Goal: Task Accomplishment & Management: Use online tool/utility

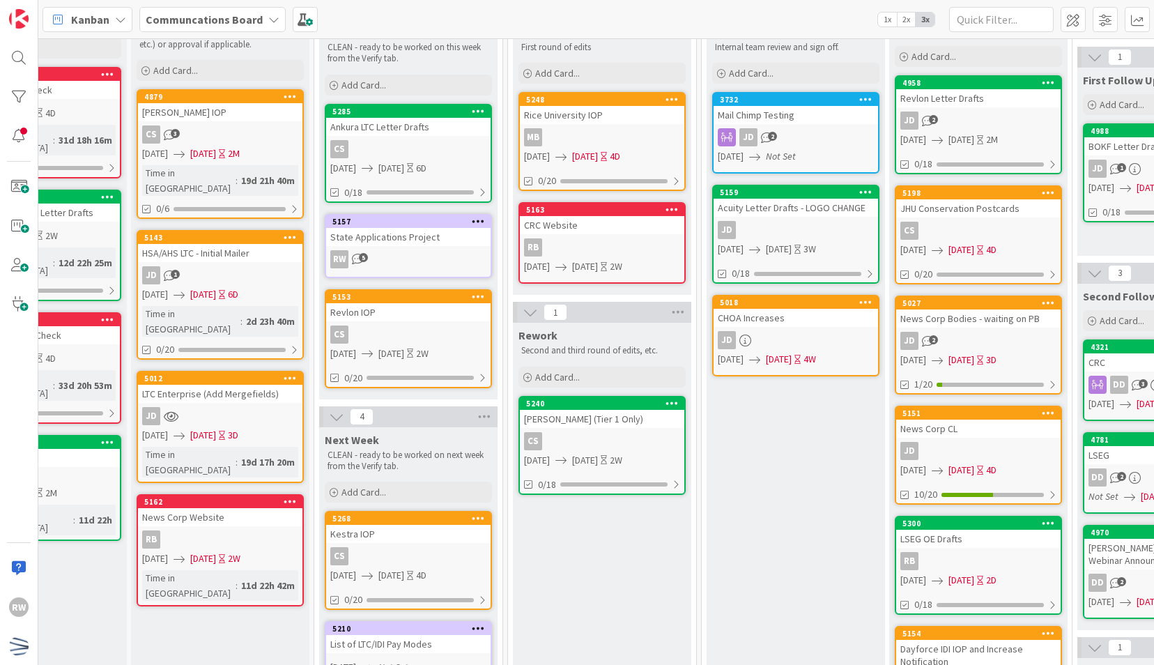
scroll to position [70, 95]
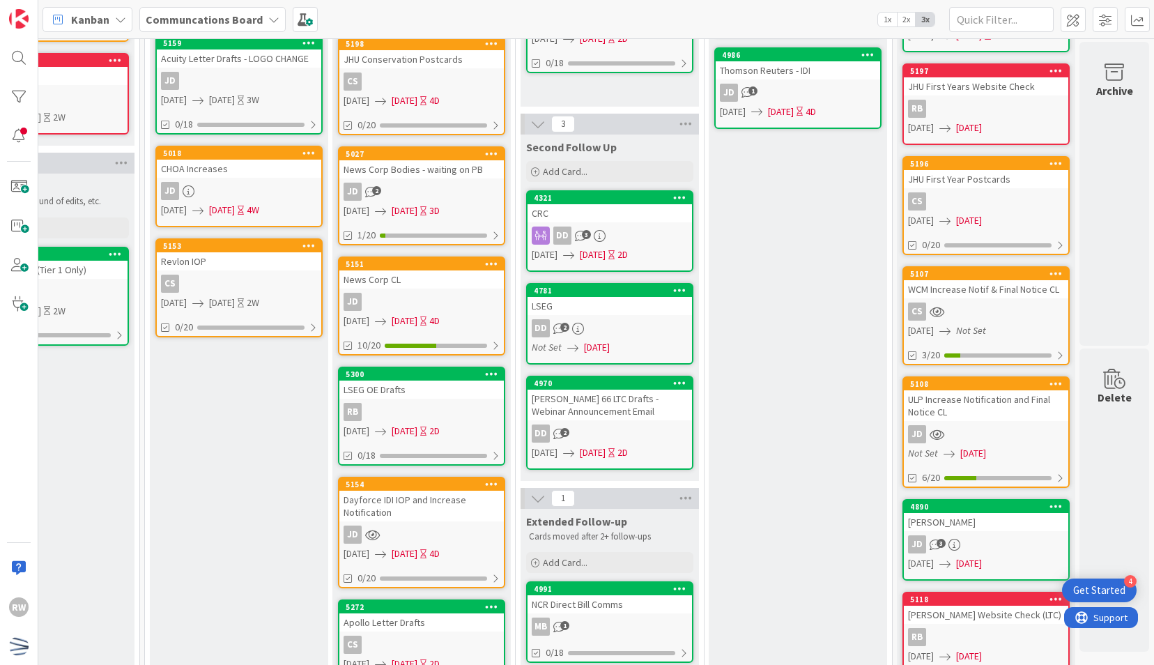
scroll to position [488, 660]
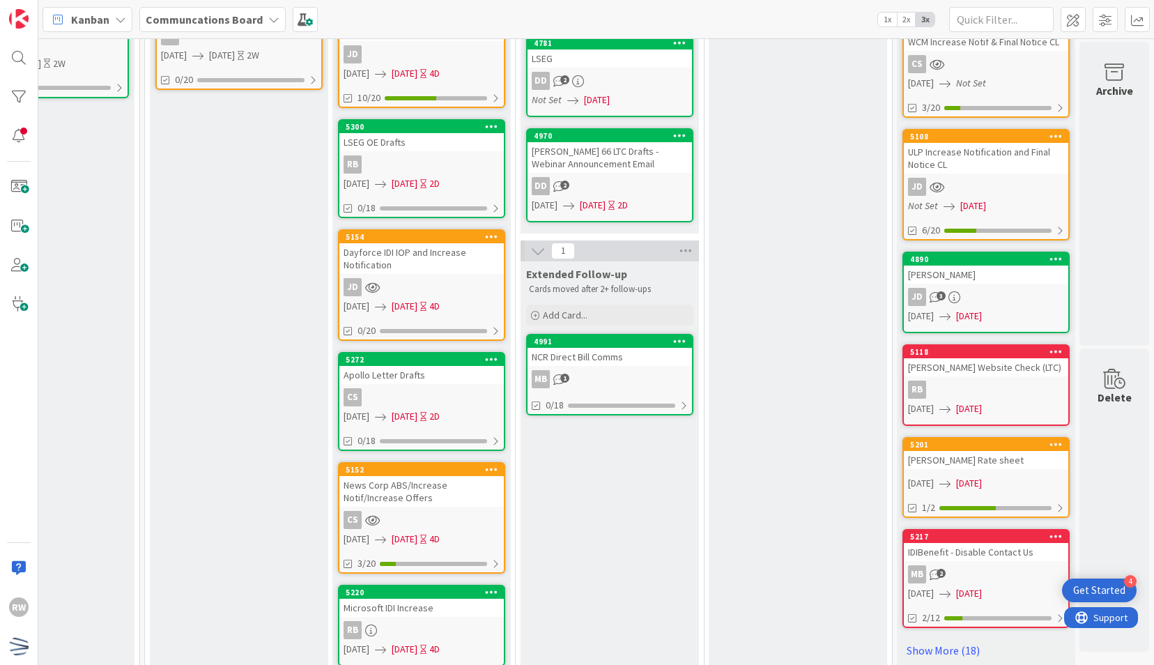
click at [592, 527] on div "Extended Follow-up Cards moved after 2+ follow-ups Add Card... 4991 NCR Direct …" at bounding box center [610, 537] width 178 height 552
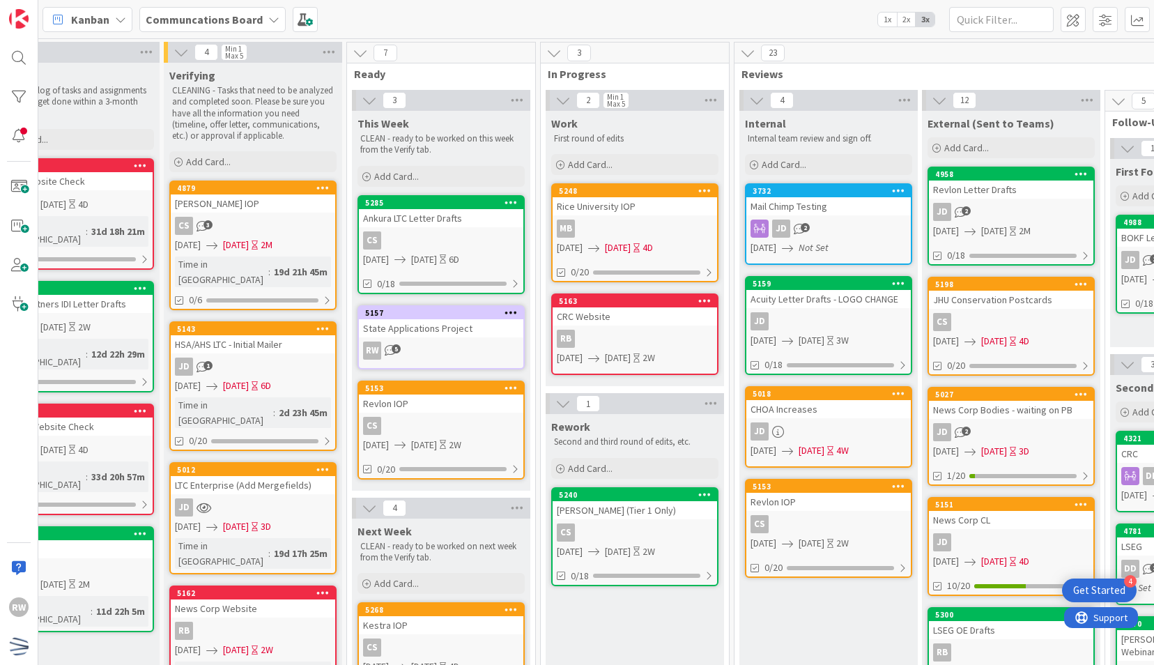
scroll to position [0, 0]
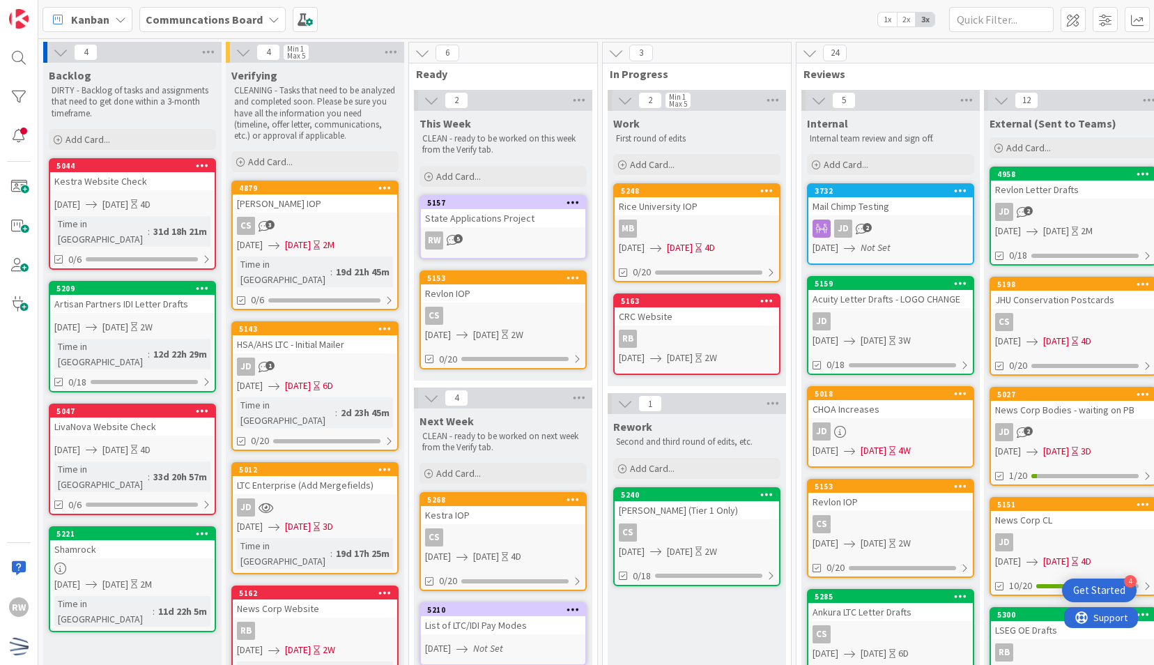
click at [716, 506] on div "[PERSON_NAME] (Tier 1 Only)" at bounding box center [697, 510] width 164 height 18
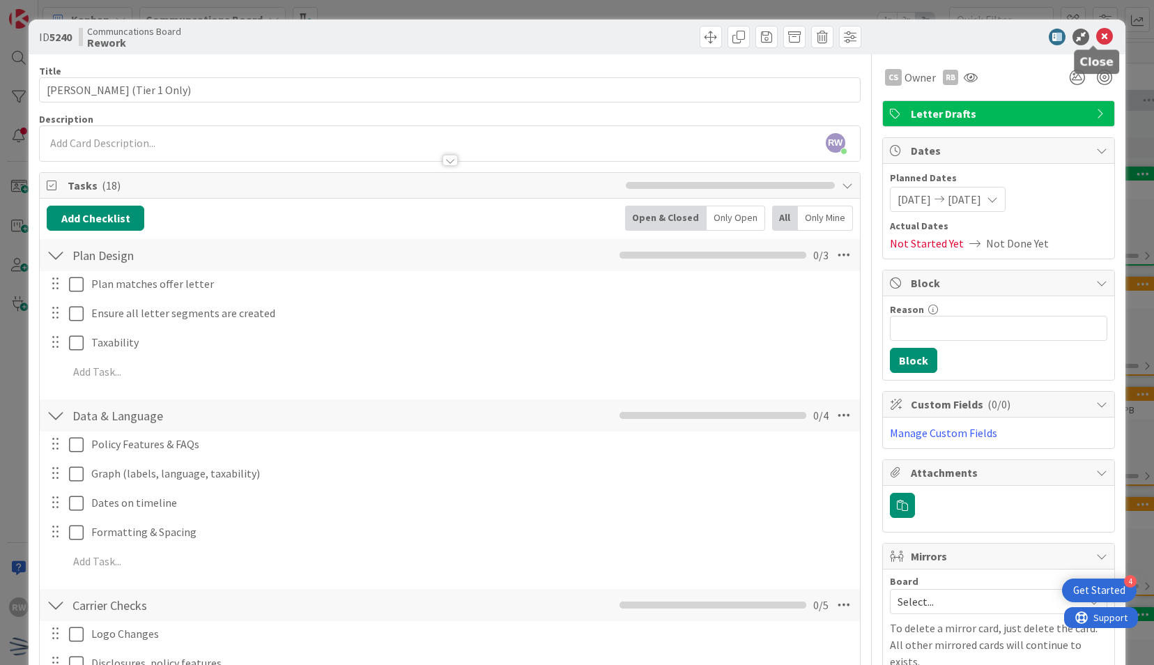
click at [1096, 38] on icon at bounding box center [1104, 37] width 17 height 17
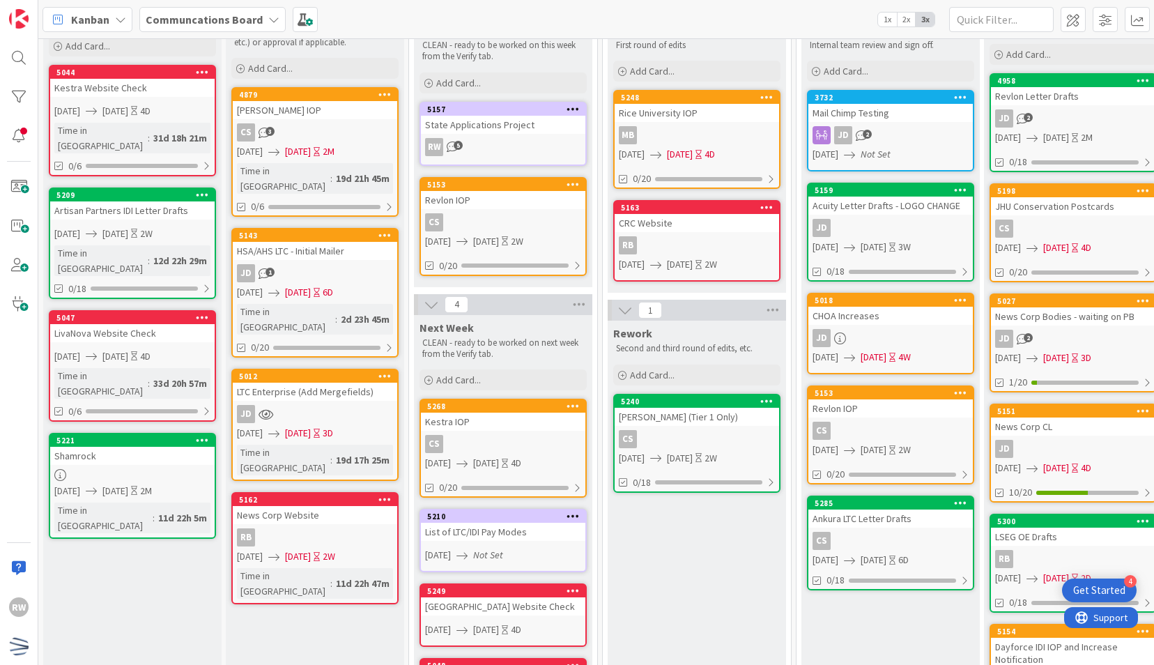
scroll to position [209, 0]
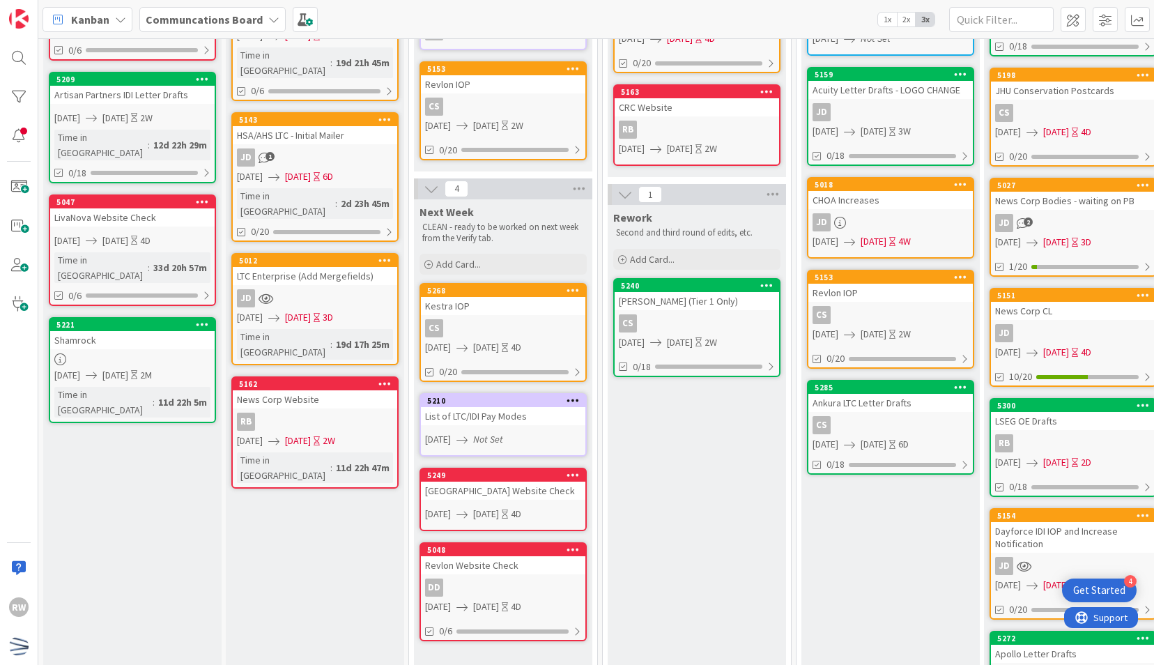
click at [743, 462] on div "Rework Second and third round of edits, etc. Add Card... 5240 LivaNova (Tier 1 …" at bounding box center [697, 652] width 178 height 895
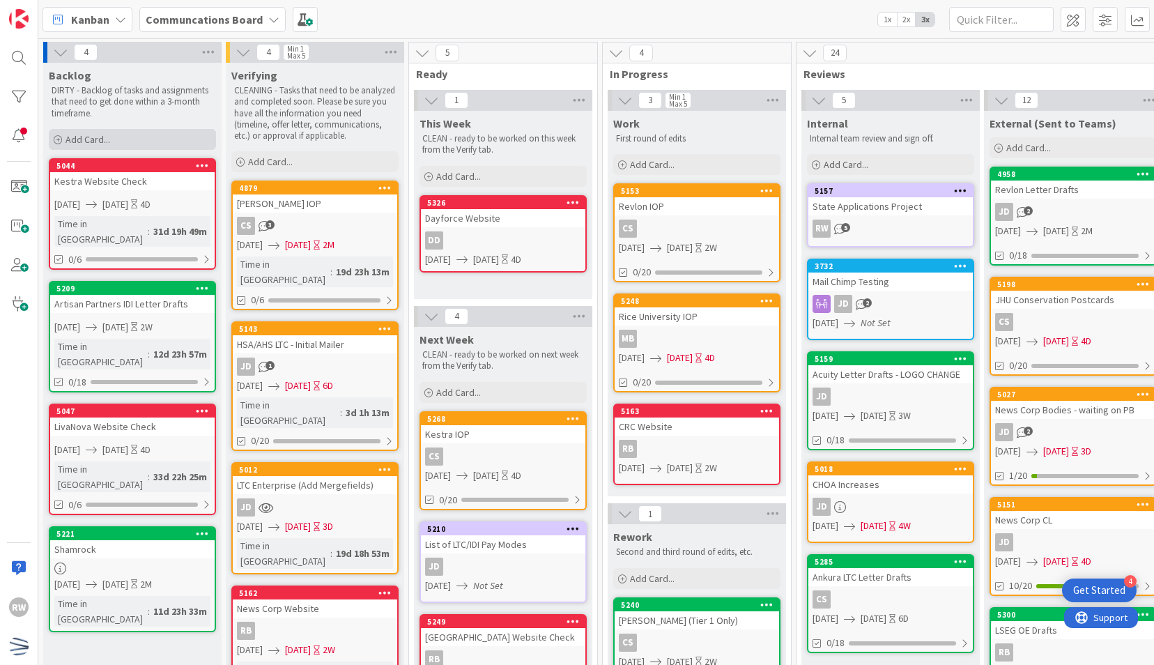
click at [123, 140] on div "Add Card..." at bounding box center [132, 139] width 167 height 21
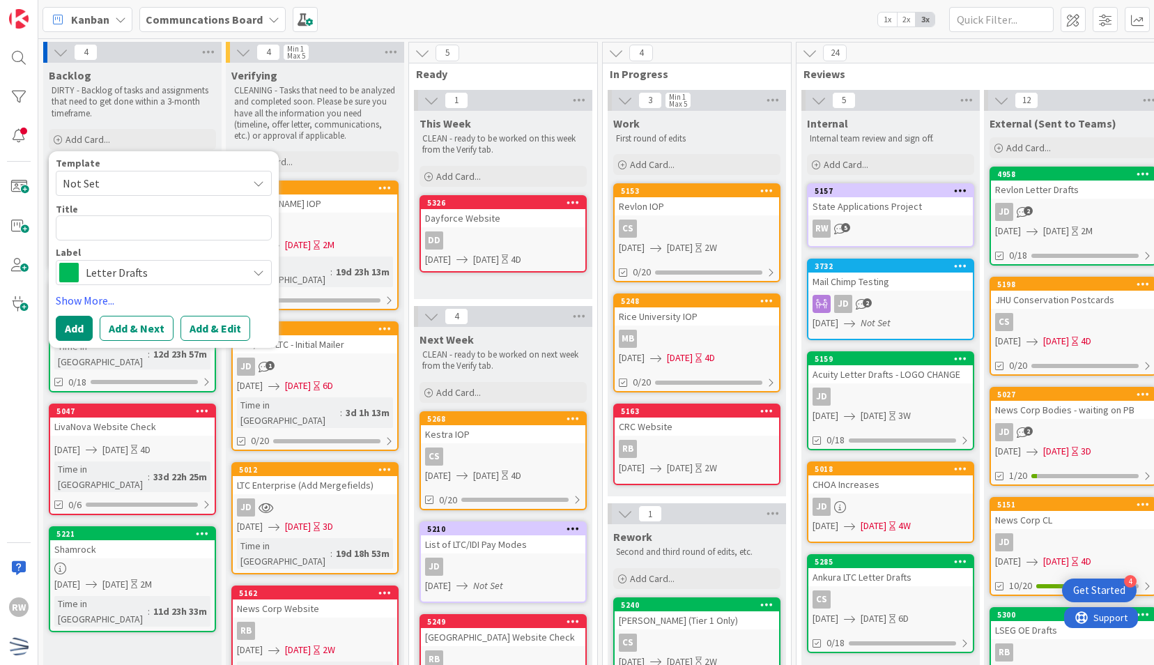
click at [165, 176] on span "Not Set" at bounding box center [150, 183] width 174 height 18
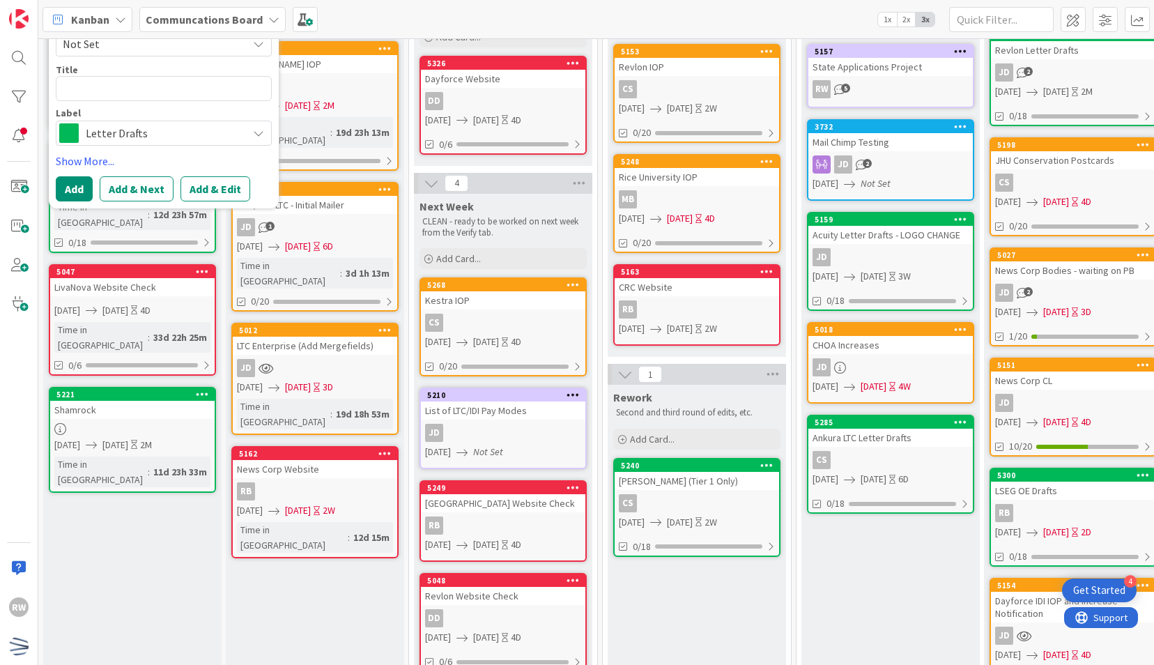
click at [364, 581] on div "Verifying CLEANING - Tasks that need to be analyzed and completed soon. Please …" at bounding box center [315, 550] width 178 height 1254
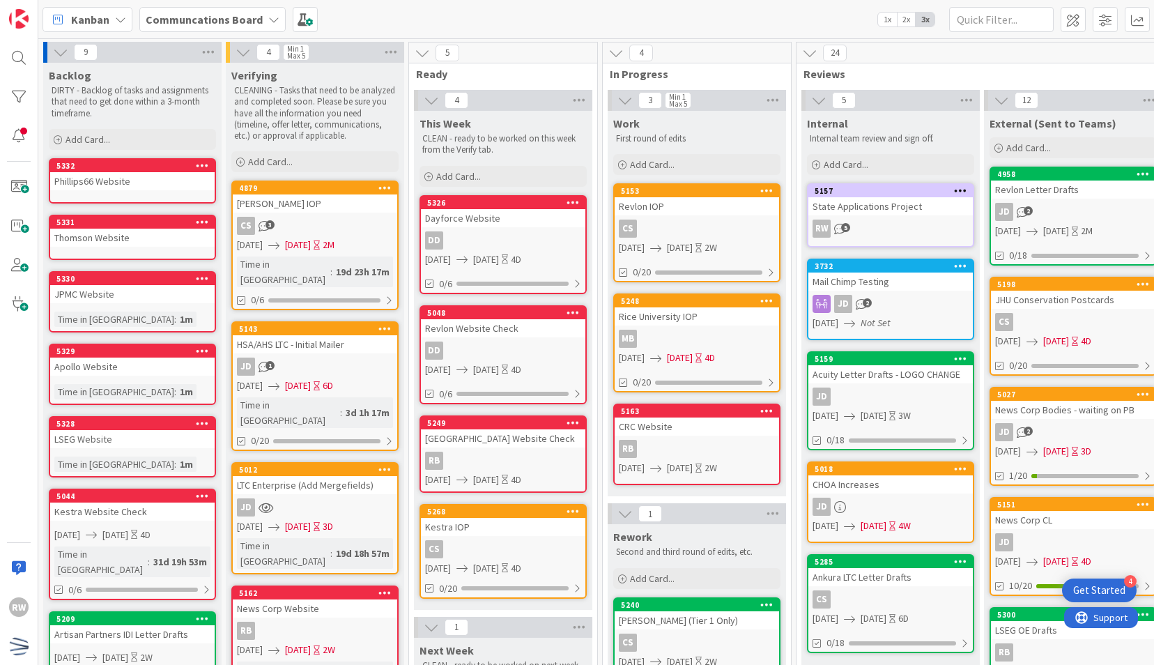
click at [156, 452] on div "5328 LSEG Website Time in Column : 1m" at bounding box center [132, 446] width 167 height 61
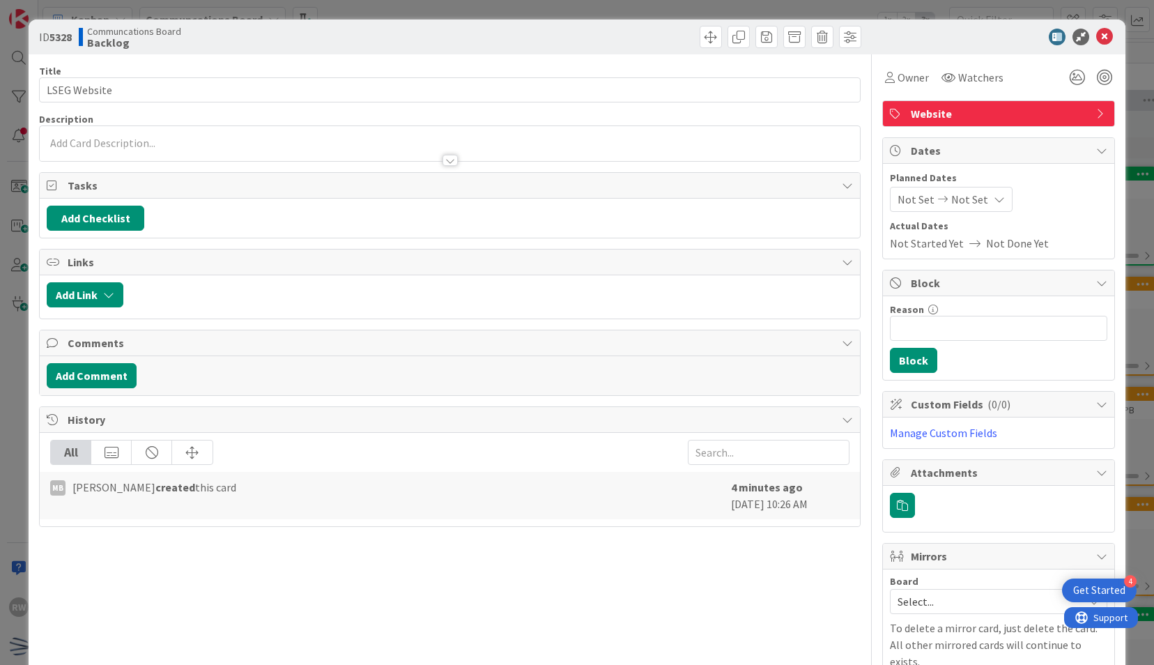
click at [902, 196] on span "Not Set" at bounding box center [915, 199] width 37 height 17
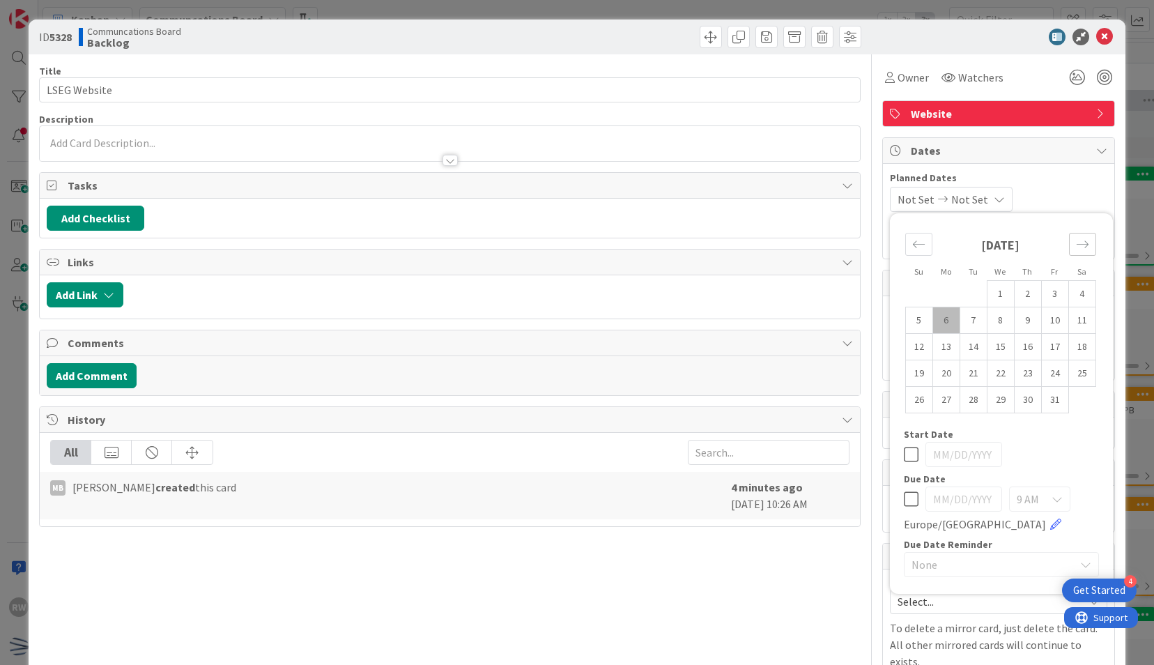
click at [1076, 242] on icon "Move forward to switch to the next month." at bounding box center [1082, 243] width 12 height 7
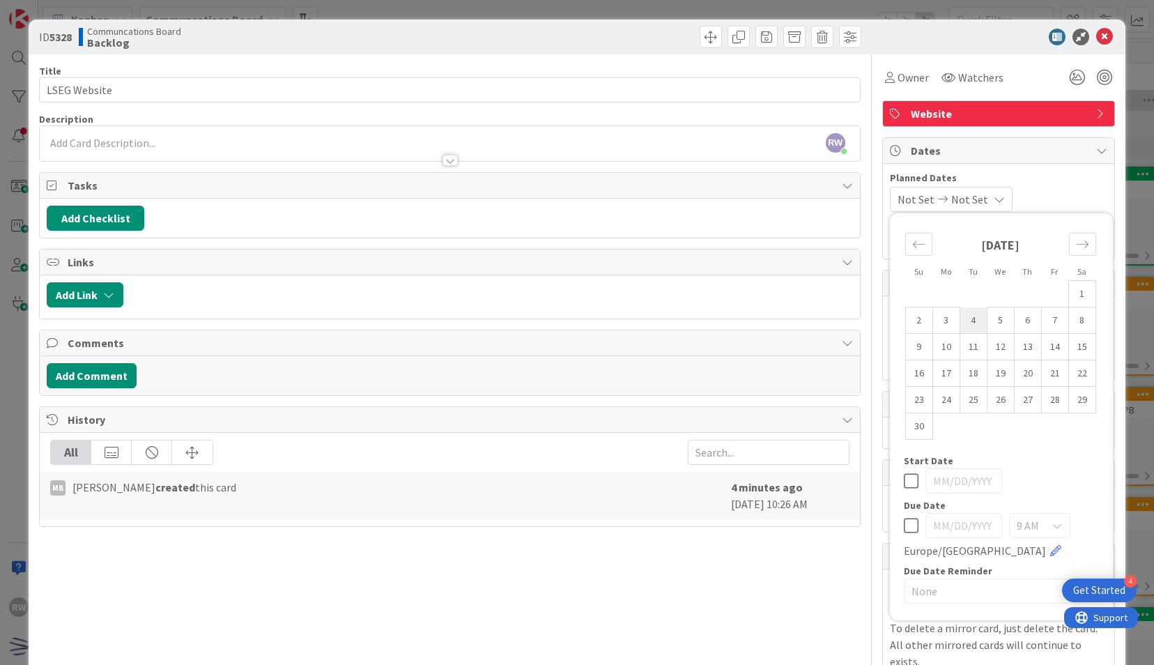
click at [933, 317] on td "3" at bounding box center [945, 320] width 27 height 26
type input "11/03/2025"
click at [1051, 312] on td "7" at bounding box center [1054, 320] width 27 height 26
type input "11/07/2025"
click at [1098, 41] on icon at bounding box center [1104, 37] width 17 height 17
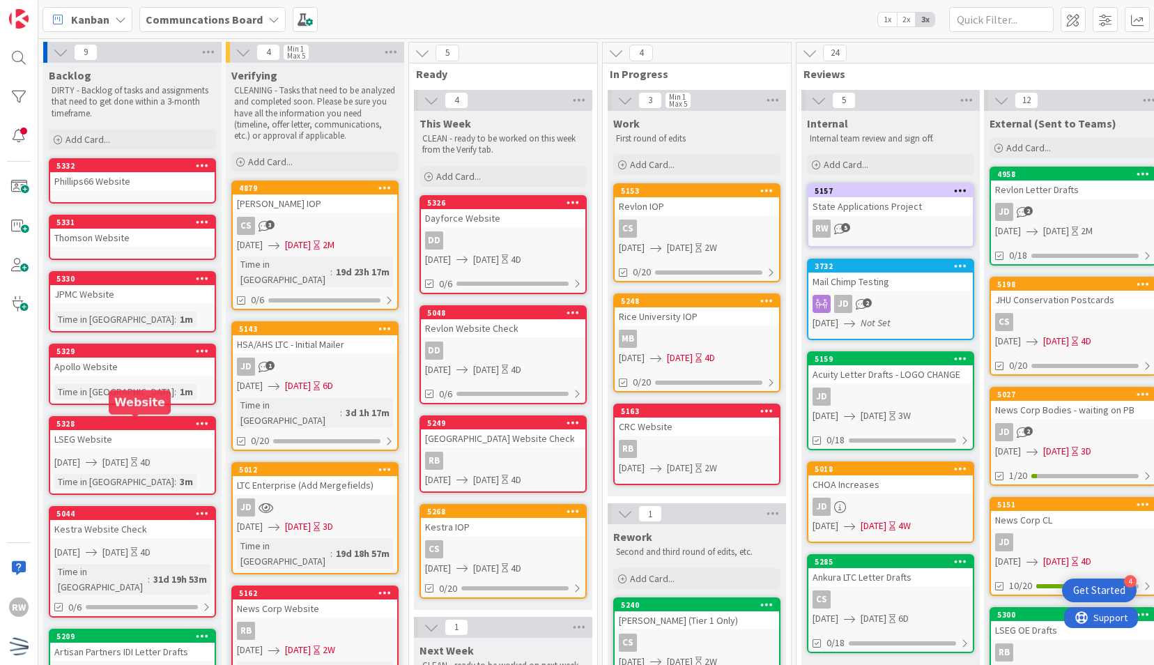
click at [134, 429] on div "5328" at bounding box center [132, 423] width 164 height 13
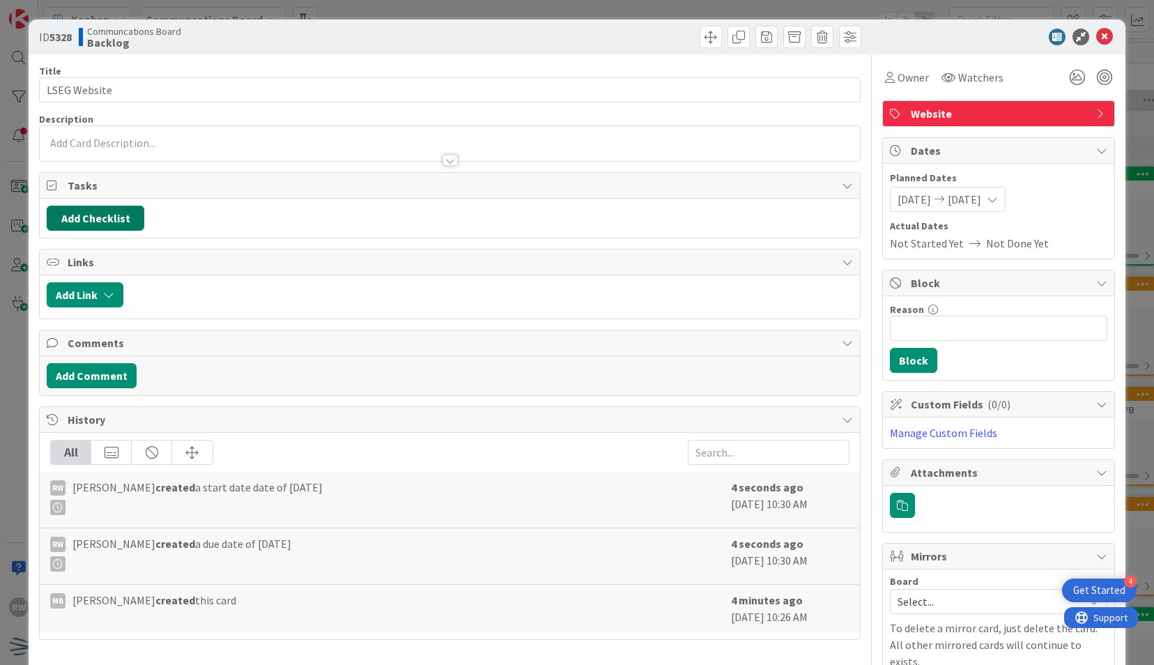
click at [92, 217] on button "Add Checklist" at bounding box center [96, 218] width 98 height 25
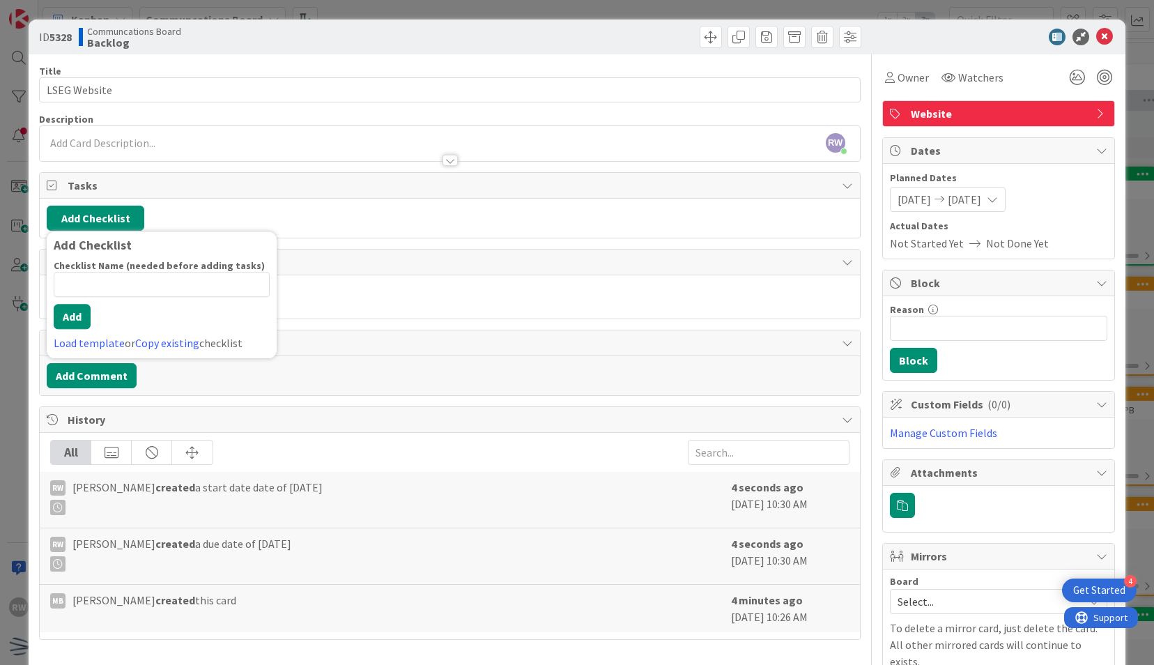
click at [77, 285] on input at bounding box center [162, 284] width 216 height 25
type input "f"
drag, startPoint x: 77, startPoint y: 285, endPoint x: 31, endPoint y: 273, distance: 47.5
click at [31, 273] on div "ID 5328 Communcations Board Backlog Title 12 / 128 LSEG Website Description RW …" at bounding box center [577, 491] width 1096 height 943
type input "w"
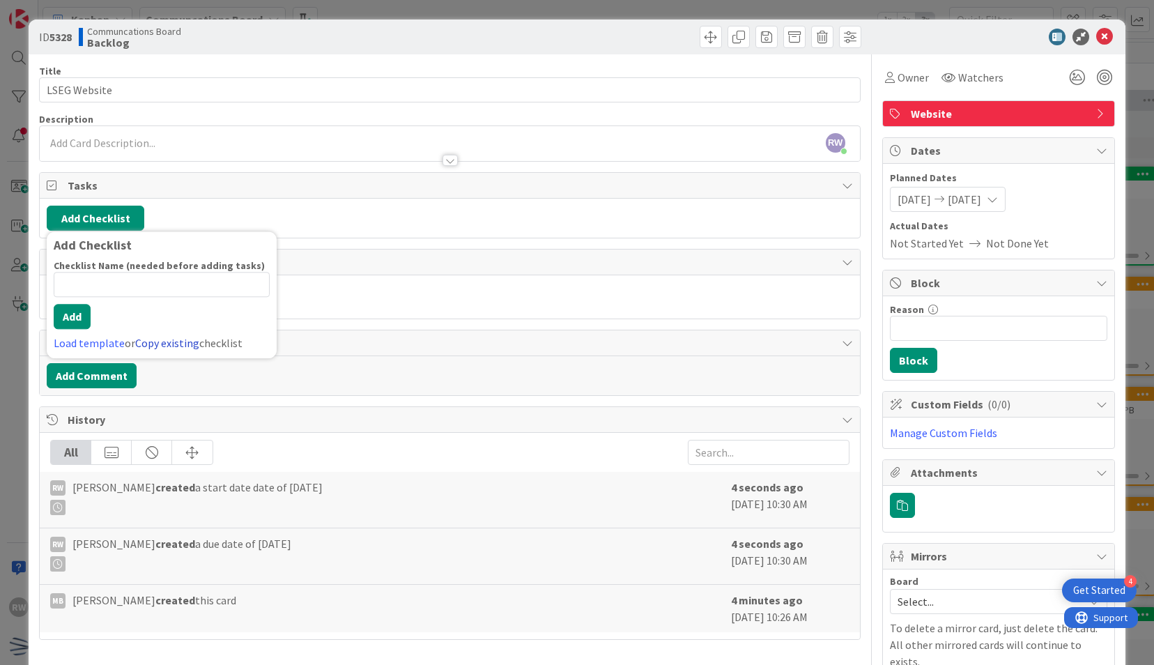
click at [172, 336] on link "Copy existing" at bounding box center [167, 343] width 64 height 14
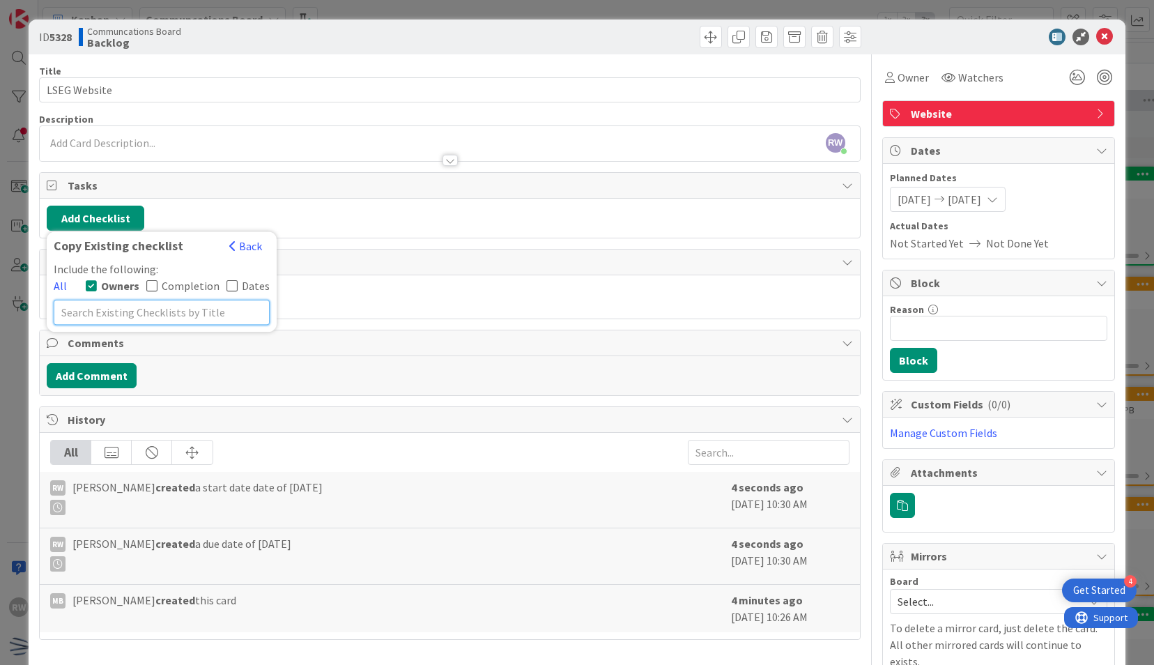
click at [120, 309] on input "text" at bounding box center [162, 312] width 216 height 25
drag, startPoint x: 94, startPoint y: 308, endPoint x: 37, endPoint y: 306, distance: 57.2
click at [37, 306] on div "ID 5328 Communcations Board Backlog Title 12 / 128 LSEG Website Description RW …" at bounding box center [577, 491] width 1096 height 943
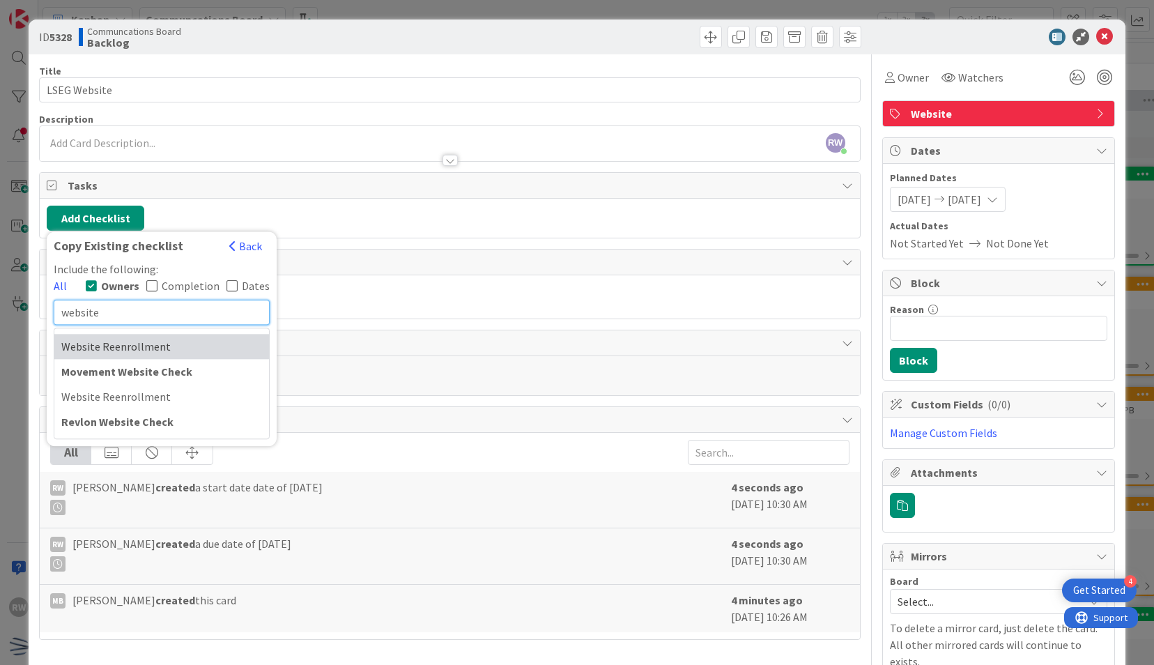
scroll to position [0, 0]
type input "website"
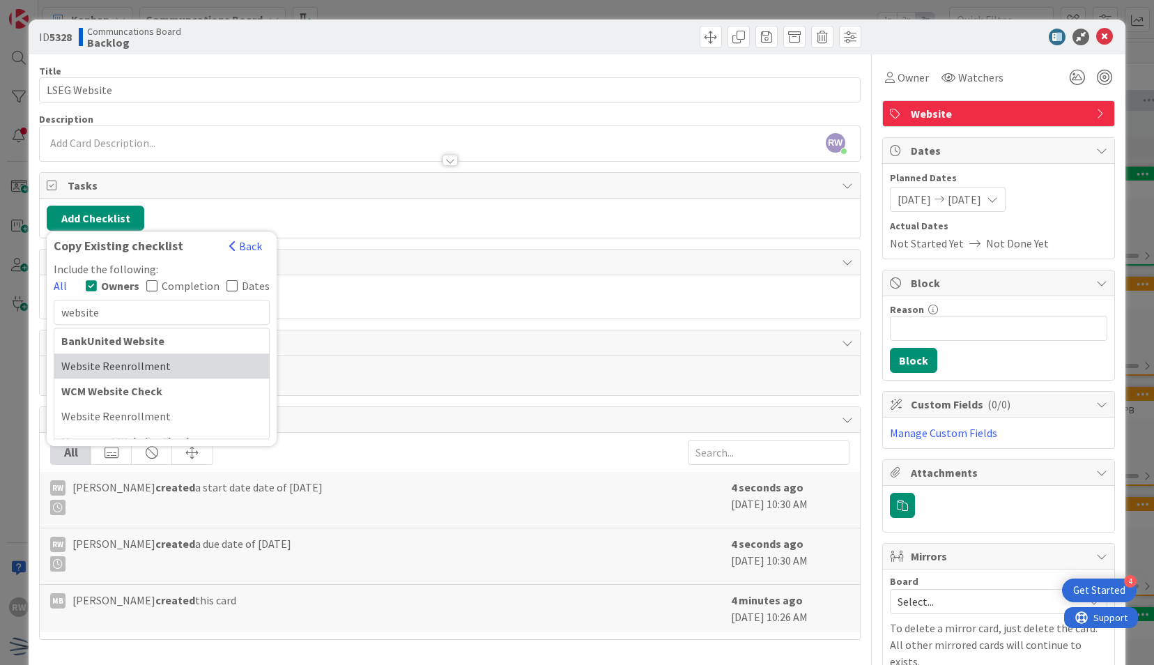
click at [170, 364] on div "Website Reenrollment" at bounding box center [161, 365] width 215 height 25
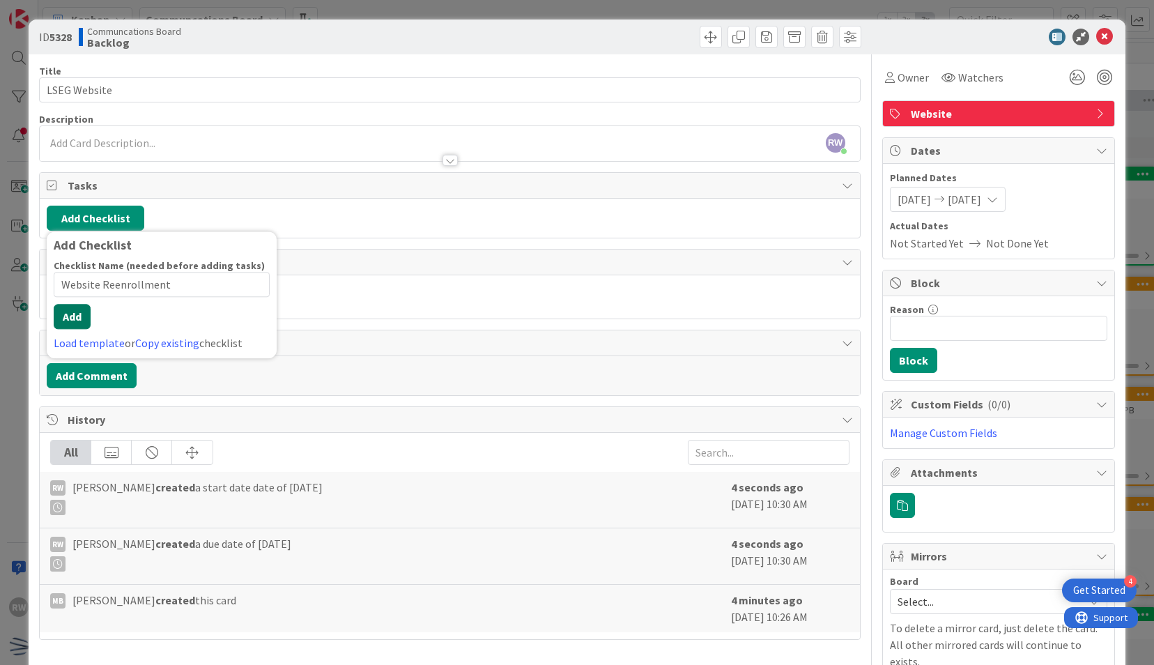
click at [77, 323] on button "Add" at bounding box center [72, 316] width 37 height 25
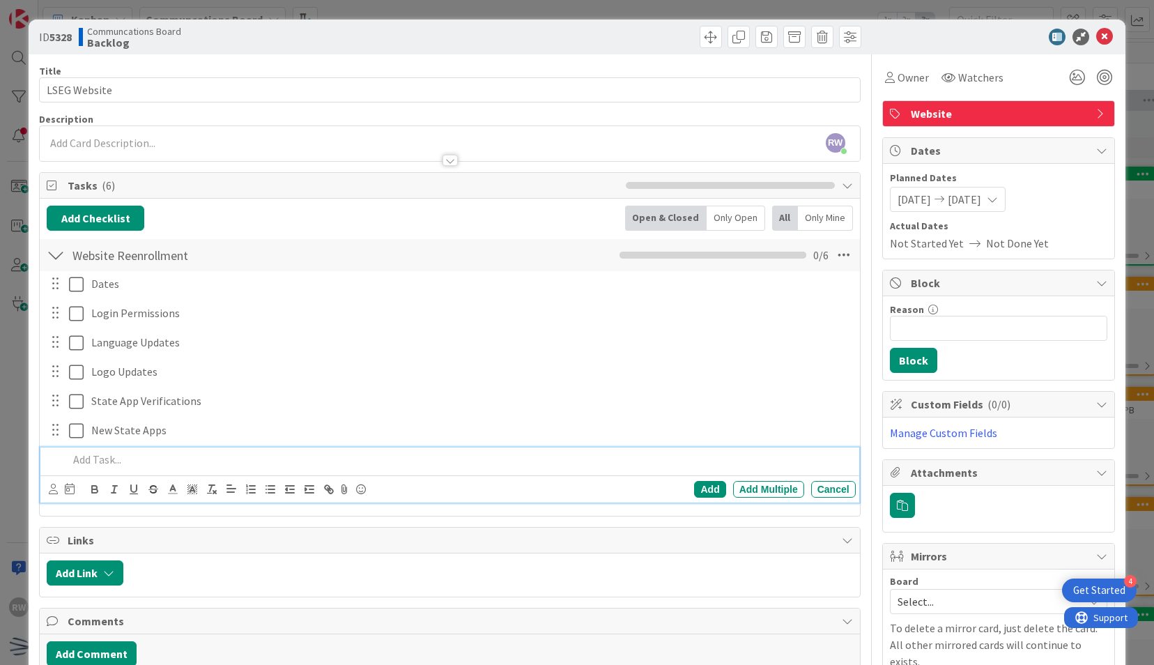
click at [1100, 39] on icon at bounding box center [1104, 37] width 17 height 17
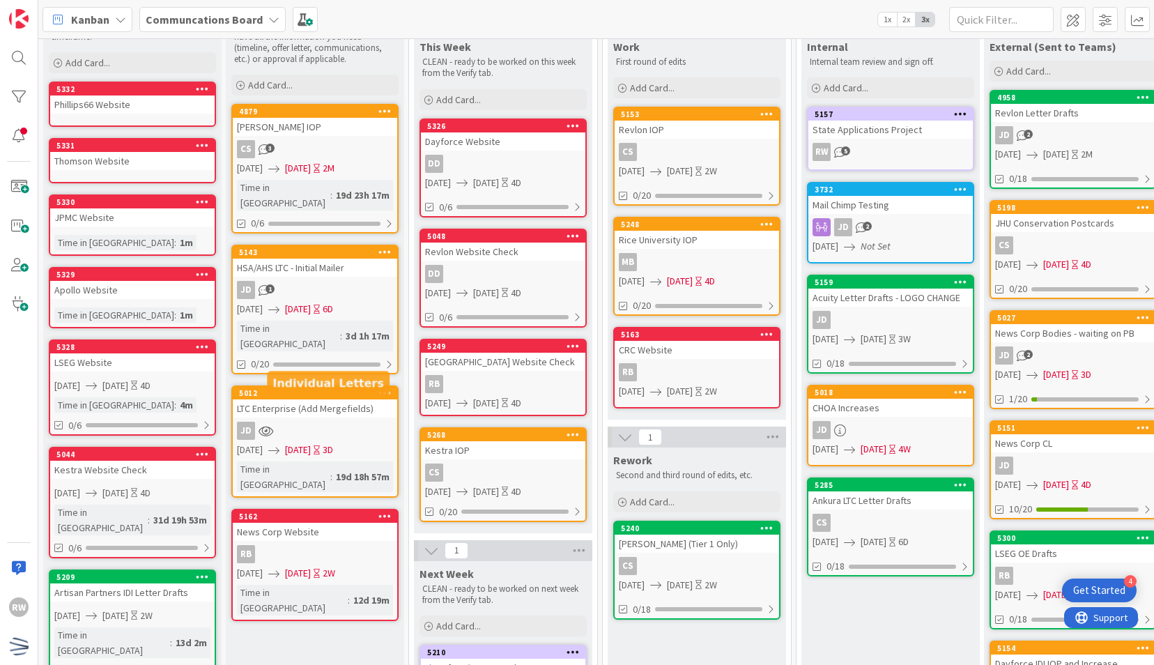
scroll to position [209, 0]
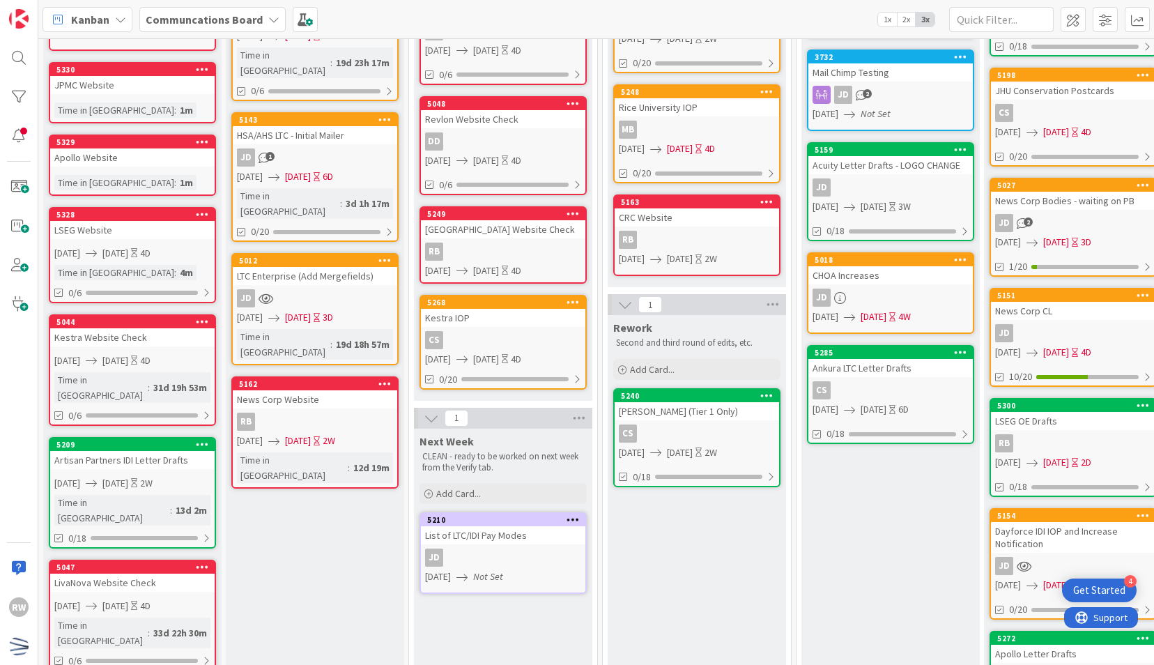
click at [330, 560] on div "Verifying CLEANING - Tasks that need to be analyzed and completed soon. Please …" at bounding box center [315, 481] width 178 height 1254
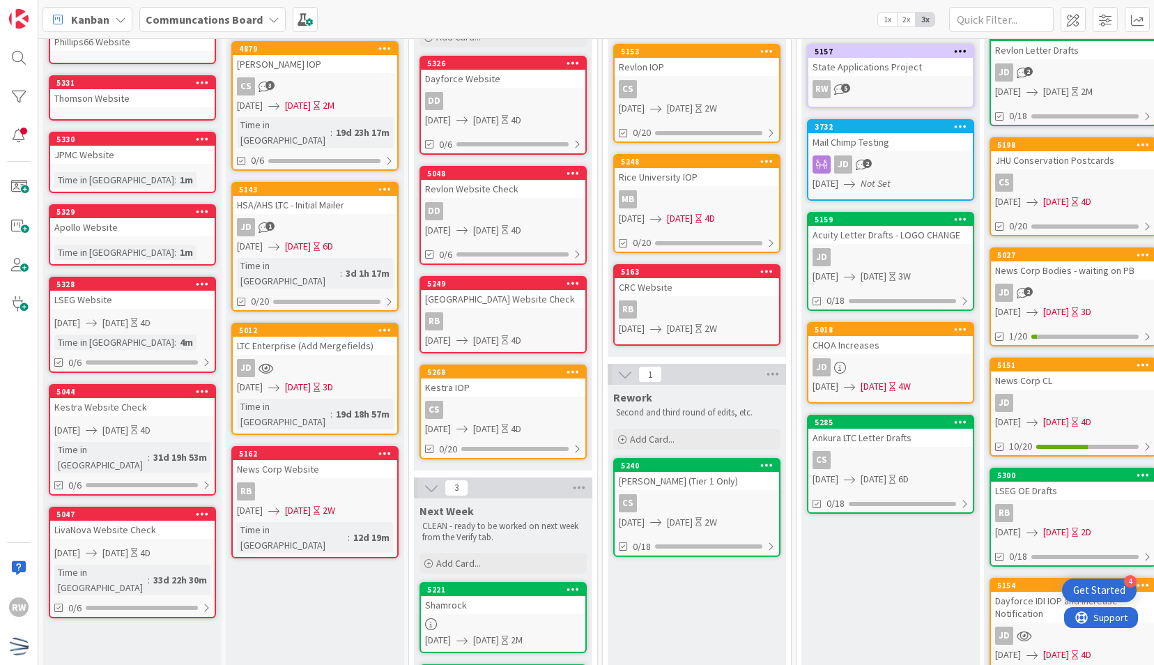
scroll to position [70, 0]
